Goal: Communication & Community: Answer question/provide support

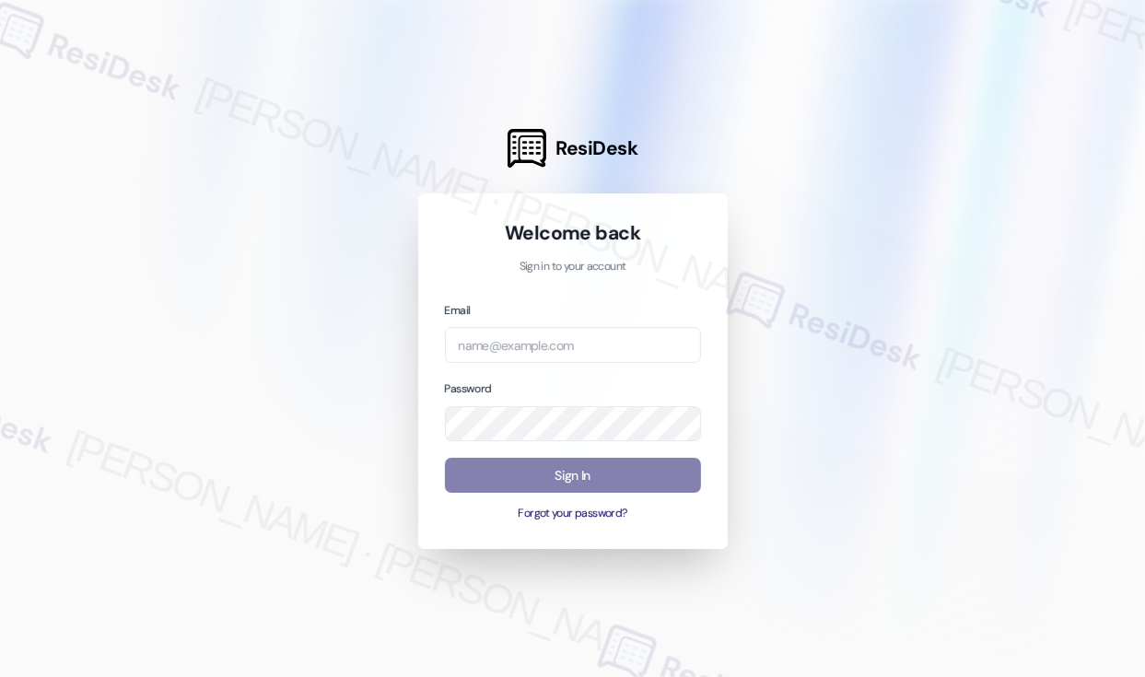
drag, startPoint x: 292, startPoint y: 286, endPoint x: 356, endPoint y: 286, distance: 64.5
click at [292, 286] on div at bounding box center [572, 338] width 1145 height 677
click at [497, 331] on input "email" at bounding box center [573, 345] width 256 height 36
type input "[EMAIL_ADDRESS][PERSON_NAME][PERSON_NAME][DOMAIN_NAME]"
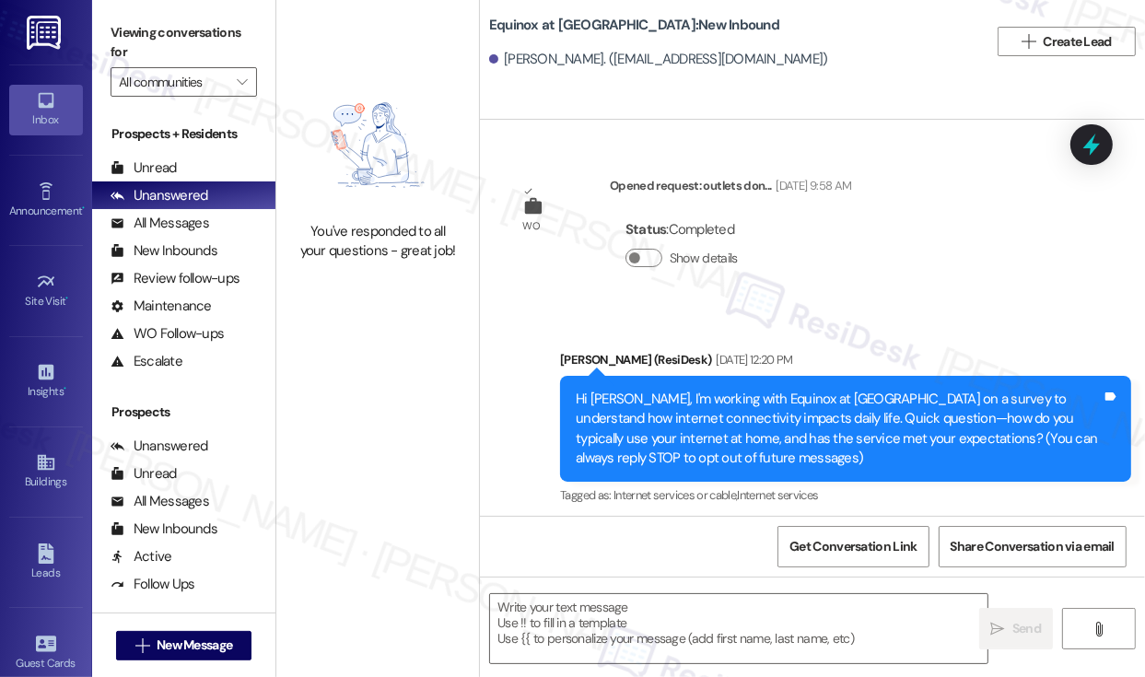
scroll to position [184, 0]
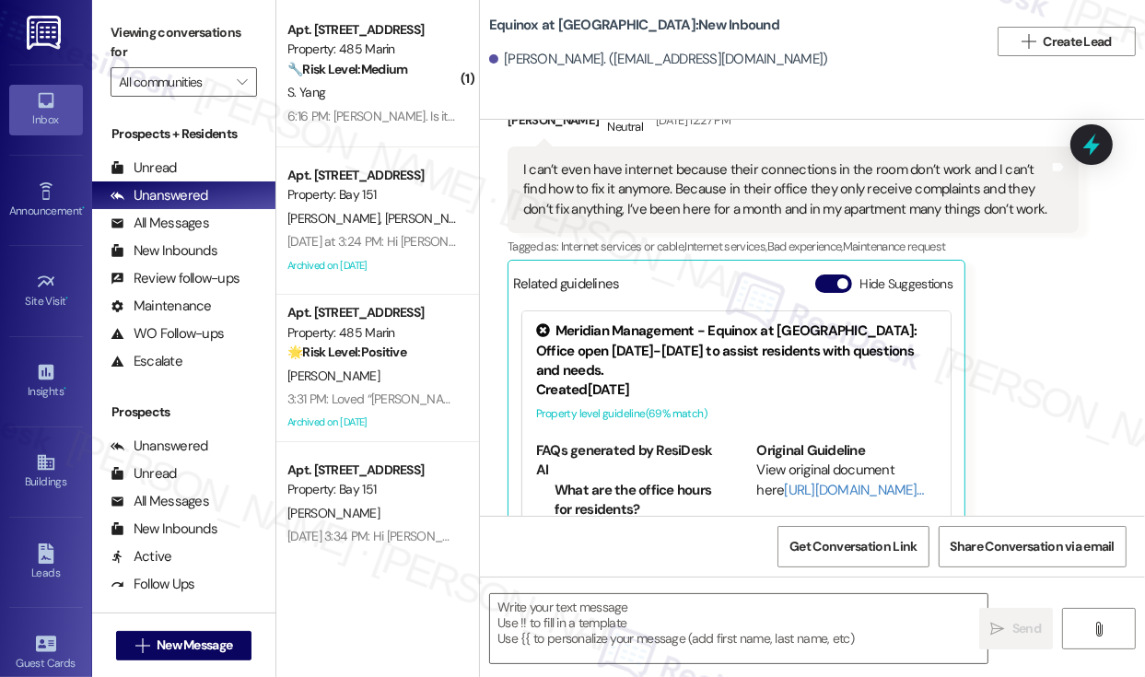
type textarea "Fetching suggested responses. Please feel free to read through the conversation…"
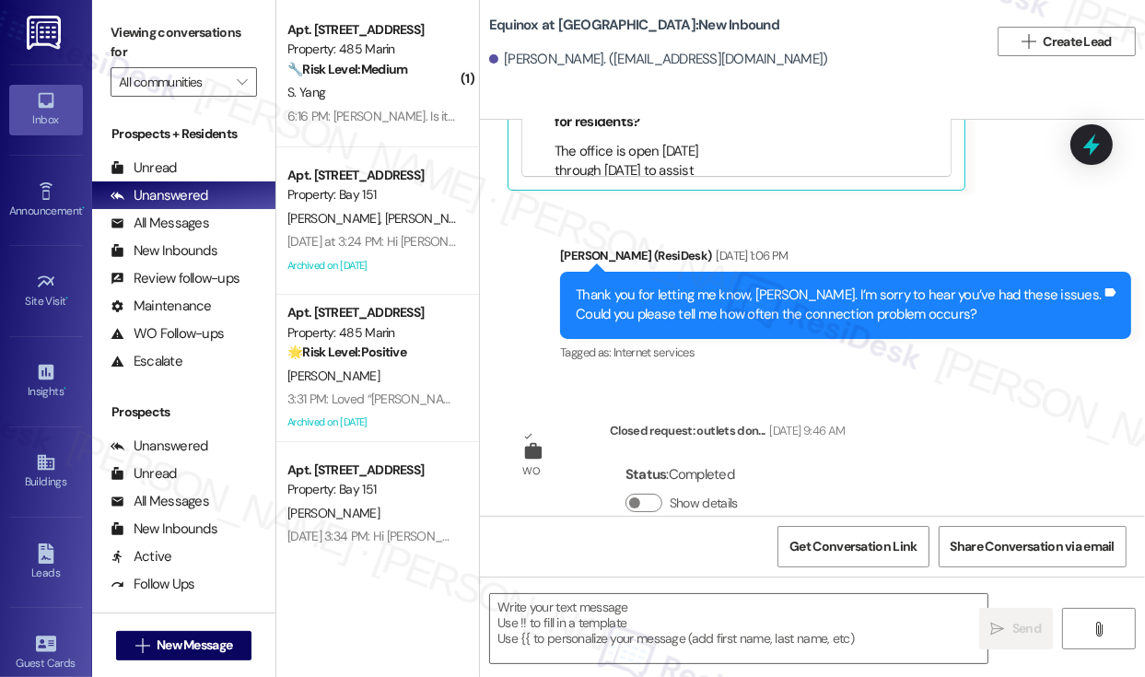
scroll to position [888, 0]
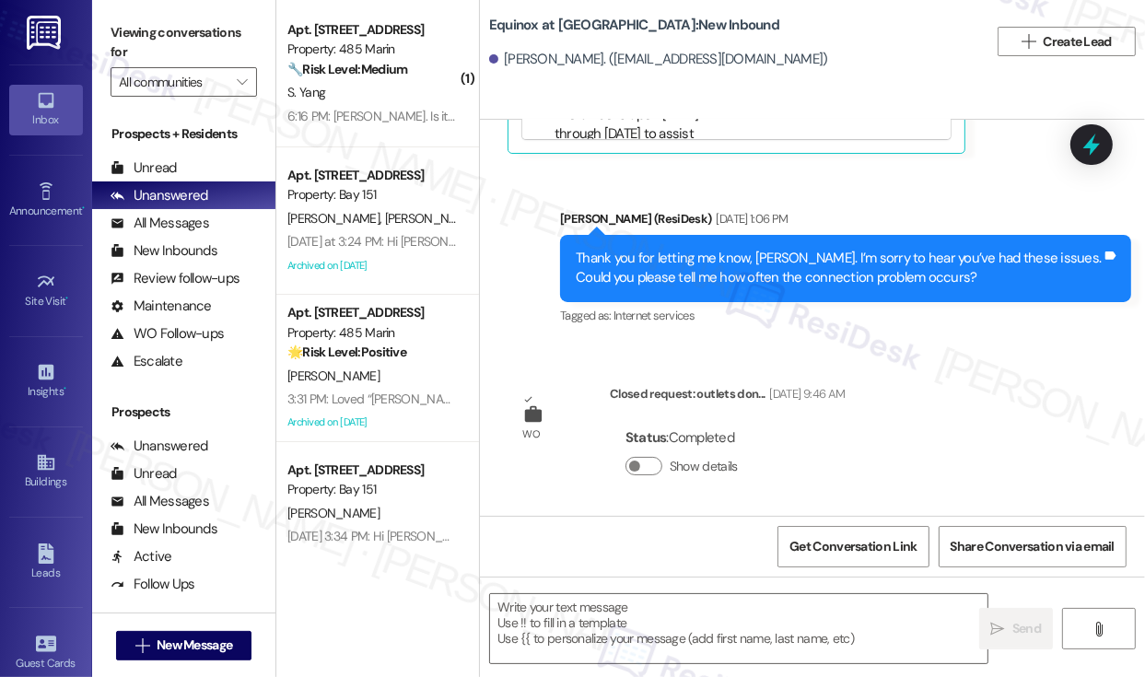
click at [722, 251] on div "Thank you for letting me know, [PERSON_NAME]. I’m sorry to hear you’ve had thes…" at bounding box center [839, 269] width 526 height 40
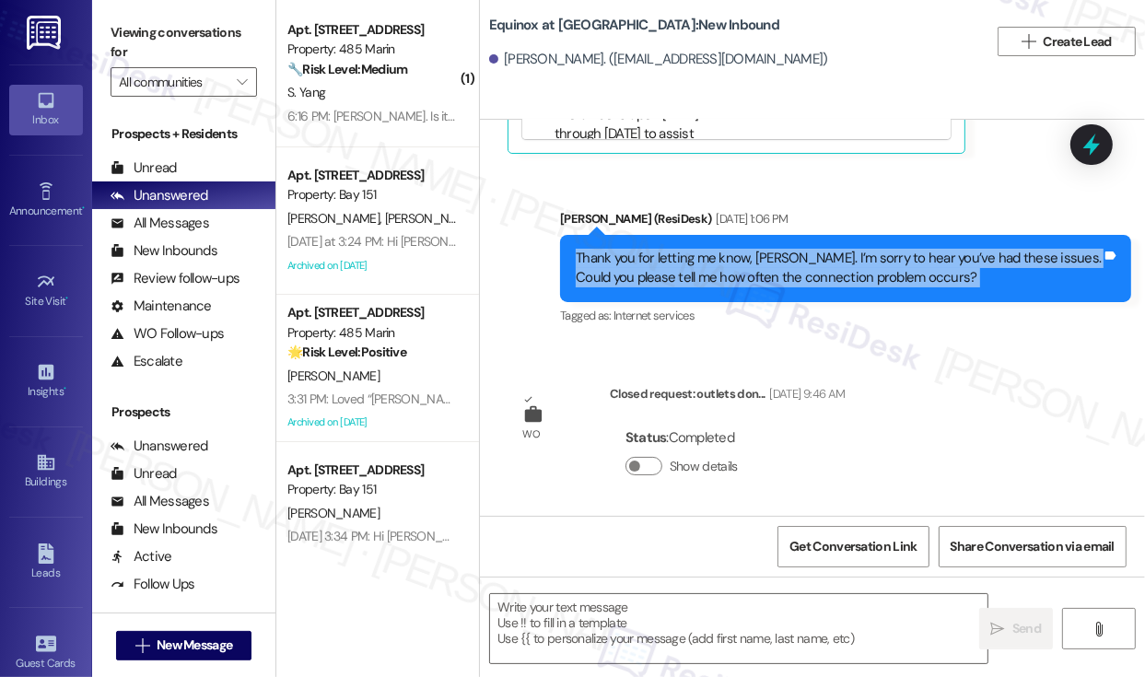
click at [722, 251] on div "Thank you for letting me know, [PERSON_NAME]. I’m sorry to hear you’ve had thes…" at bounding box center [839, 269] width 526 height 40
click at [763, 250] on div "Thank you for letting me know, [PERSON_NAME]. I’m sorry to hear you’ve had thes…" at bounding box center [839, 269] width 526 height 40
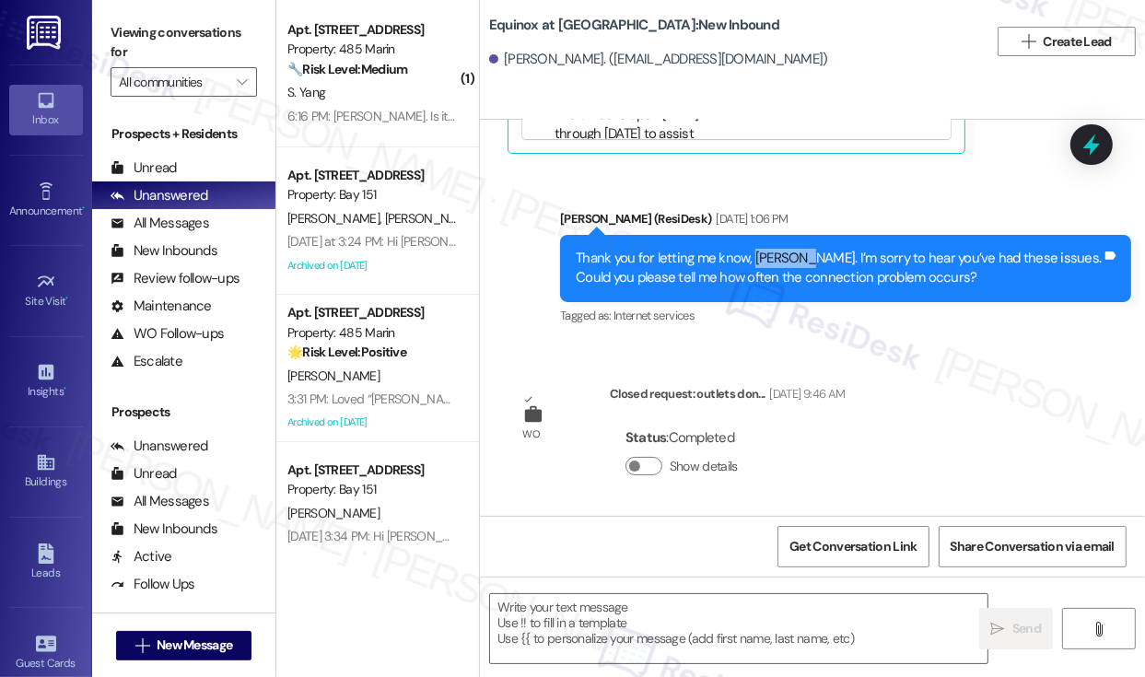
click at [763, 250] on div "Thank you for letting me know, [PERSON_NAME]. I’m sorry to hear you’ve had thes…" at bounding box center [839, 269] width 526 height 40
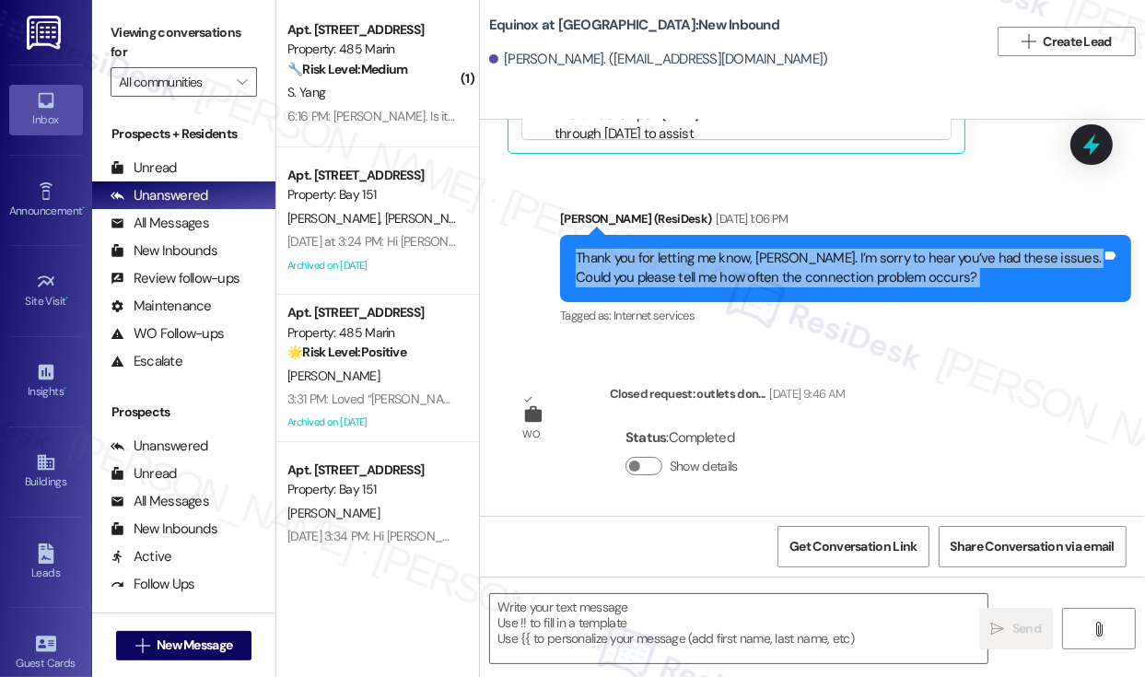
click at [763, 250] on div "Thank you for letting me know, [PERSON_NAME]. I’m sorry to hear you’ve had thes…" at bounding box center [839, 269] width 526 height 40
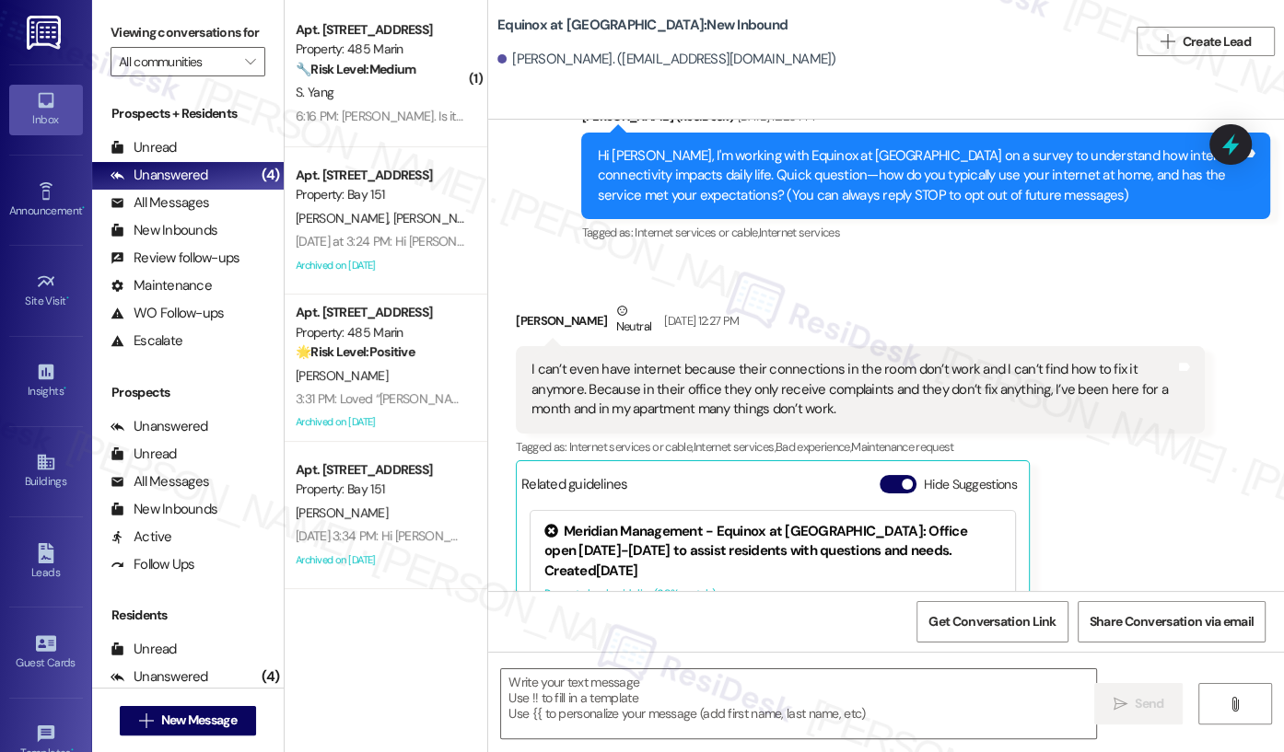
scroll to position [243, 0]
